Goal: Transaction & Acquisition: Purchase product/service

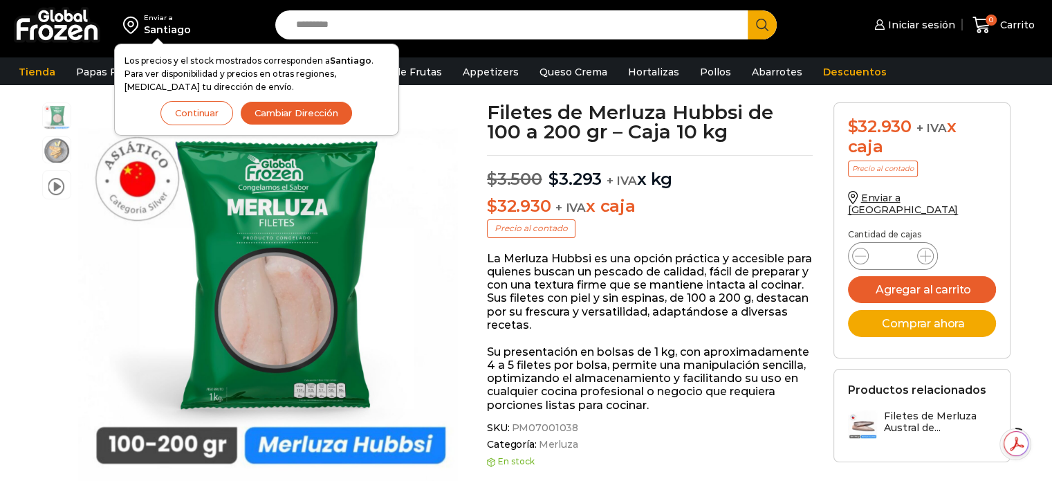
click at [595, 308] on p "La Merluza Hubbsi es una opción práctica y accesible para quienes buscan un pes…" at bounding box center [650, 292] width 326 height 80
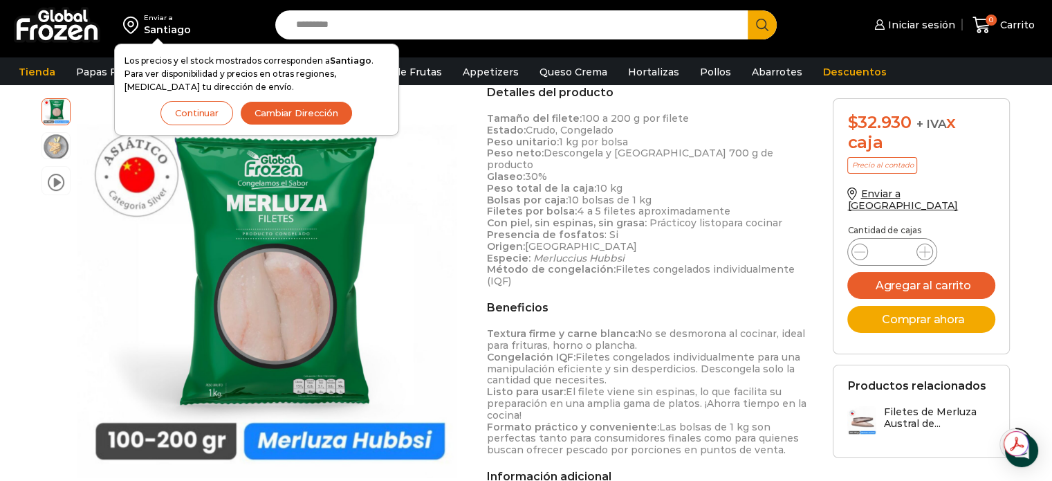
scroll to position [484, 0]
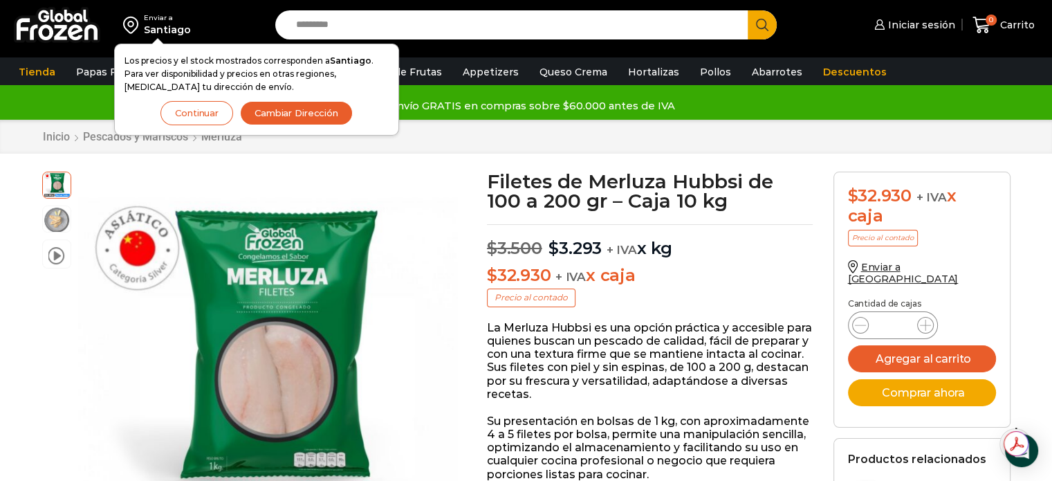
scroll to position [69, 0]
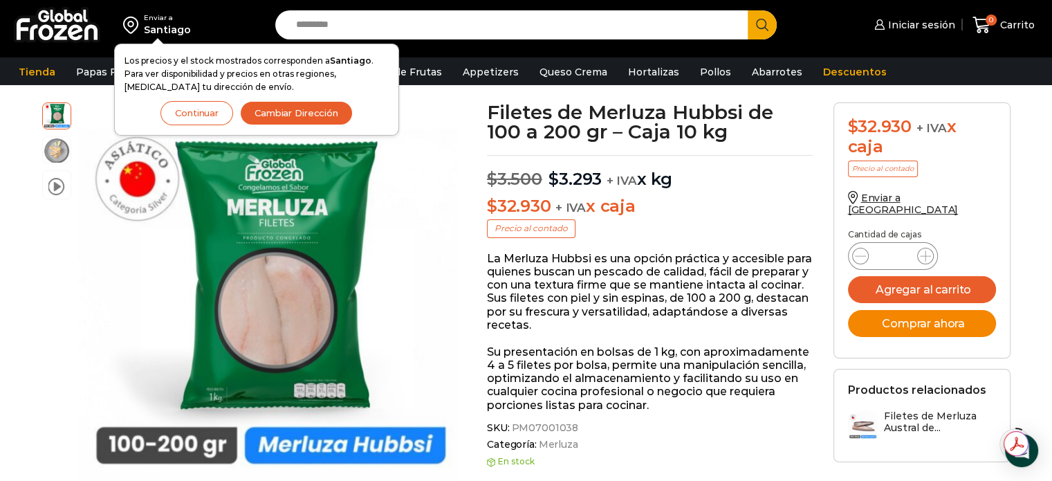
click at [953, 310] on button "Comprar ahora" at bounding box center [922, 323] width 148 height 27
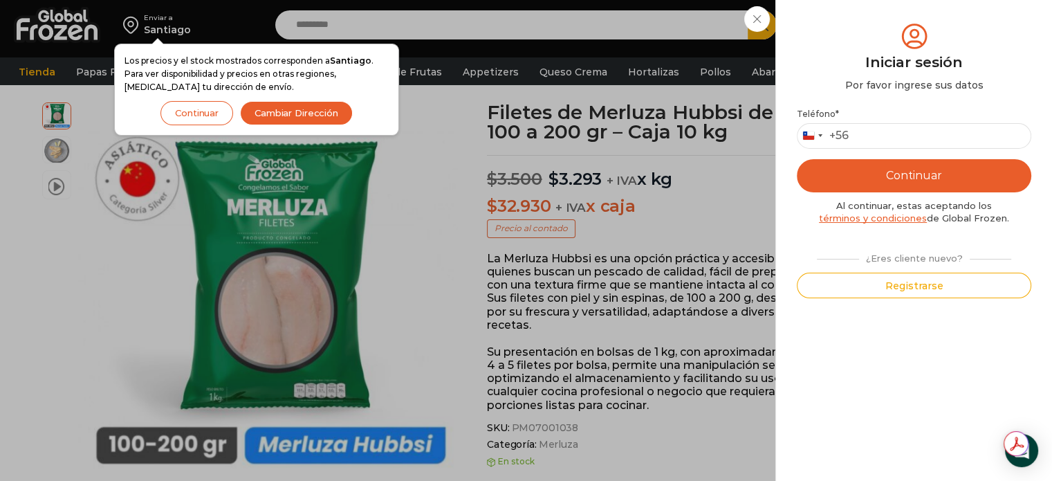
click at [910, 150] on div "Teléfono * Chile +56 +56 Argentina +54 Chile +56 Continuar Al continuar, estas …" at bounding box center [914, 203] width 234 height 189
click at [917, 138] on input "Teléfono *" at bounding box center [914, 136] width 234 height 26
type input "*********"
click at [912, 173] on button "Continuar" at bounding box center [914, 175] width 234 height 33
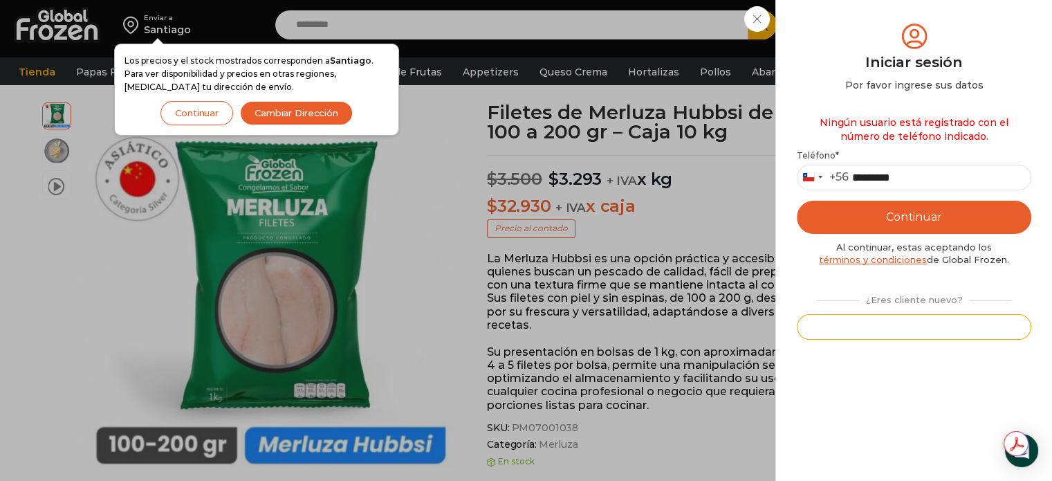
click at [937, 335] on button "Registrarse" at bounding box center [914, 327] width 234 height 26
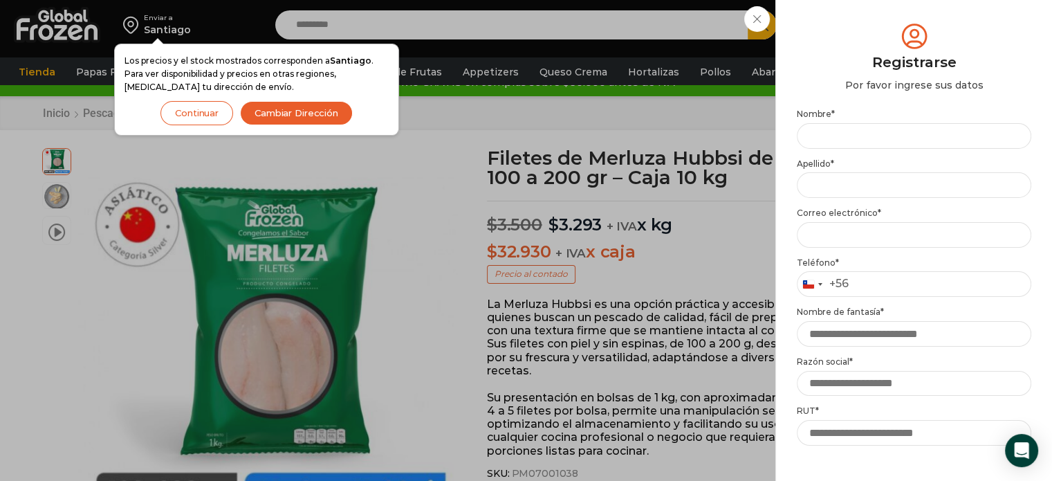
scroll to position [0, 0]
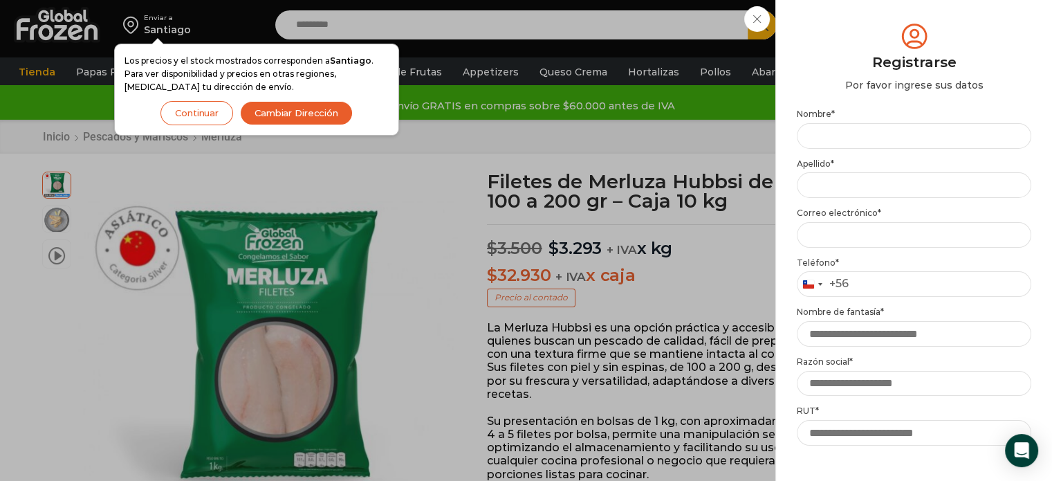
click at [871, 19] on div "Iniciar sesión Mi cuenta Login Register Iniciar sesión Por favor ingrese sus da…" at bounding box center [913, 25] width 84 height 28
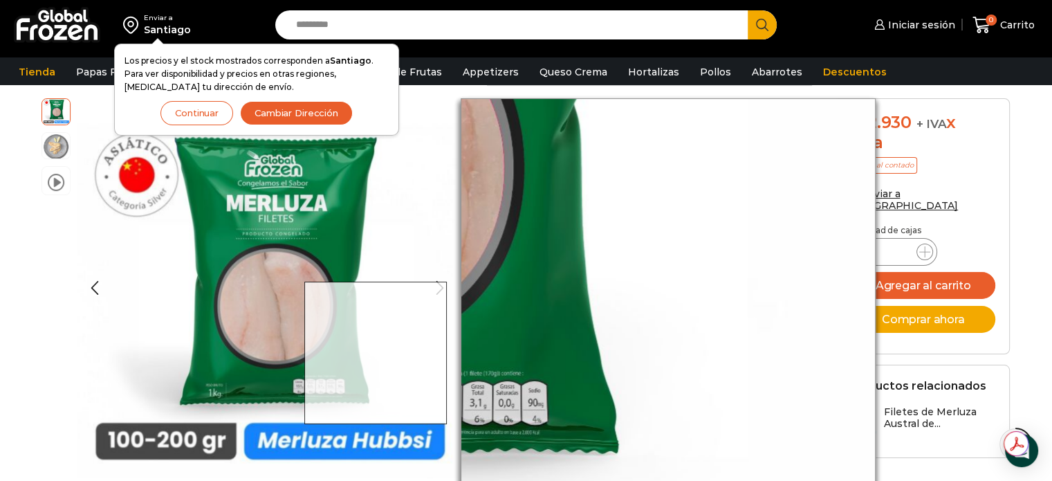
scroll to position [50, 0]
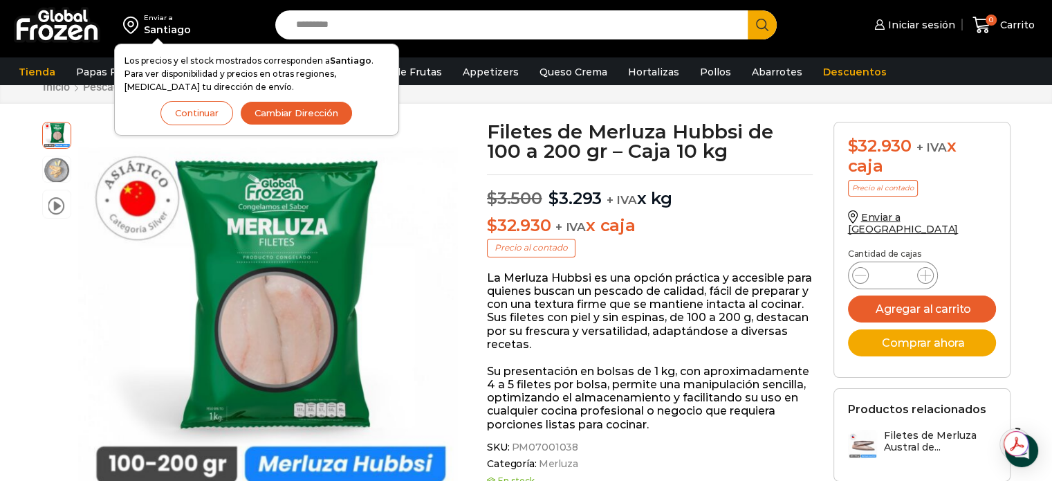
click at [210, 107] on button "Continuar" at bounding box center [196, 113] width 73 height 24
